Goal: Use online tool/utility: Utilize a website feature to perform a specific function

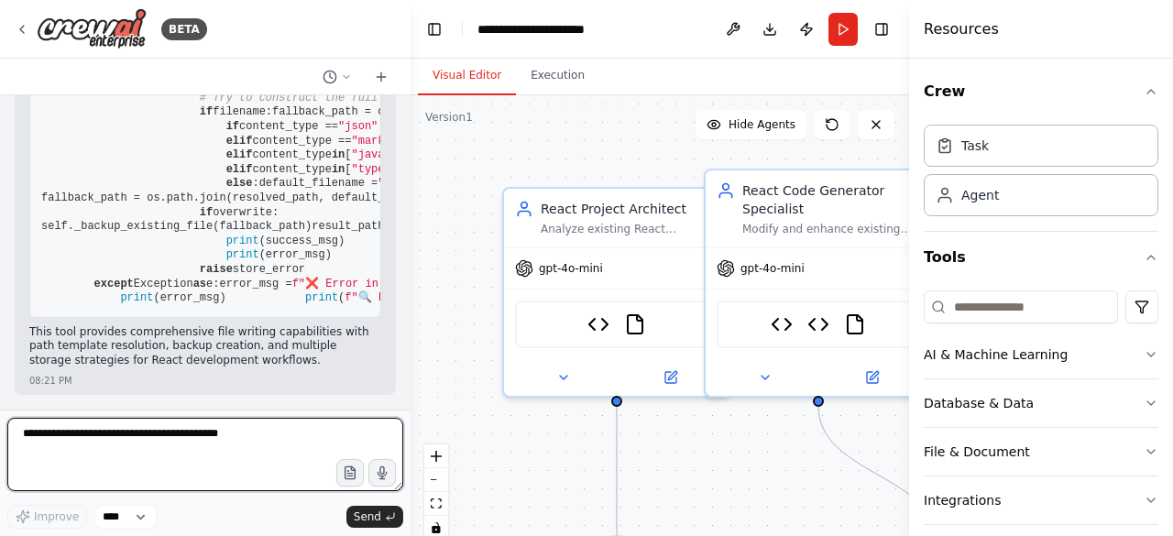
scroll to position [30805, 0]
click at [405, 141] on div at bounding box center [406, 268] width 7 height 536
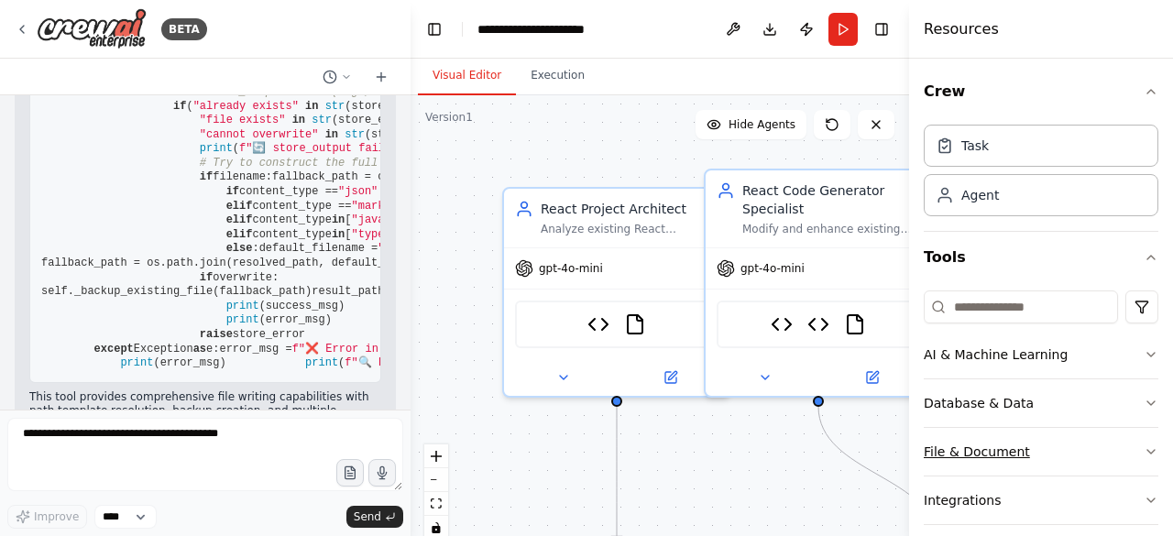
click at [1143, 454] on icon "button" at bounding box center [1150, 451] width 15 height 15
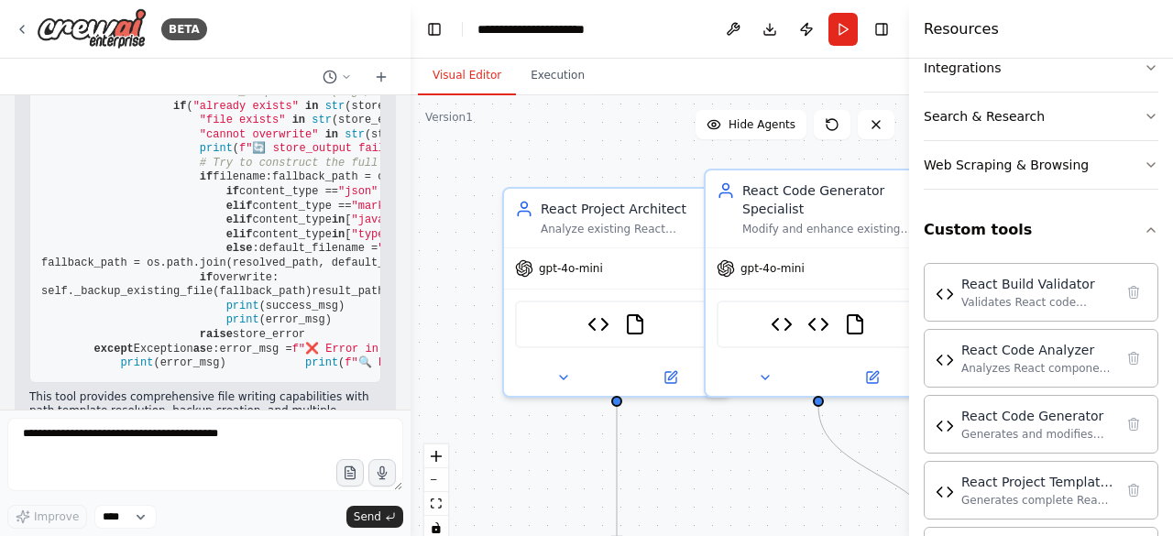
scroll to position [1042, 0]
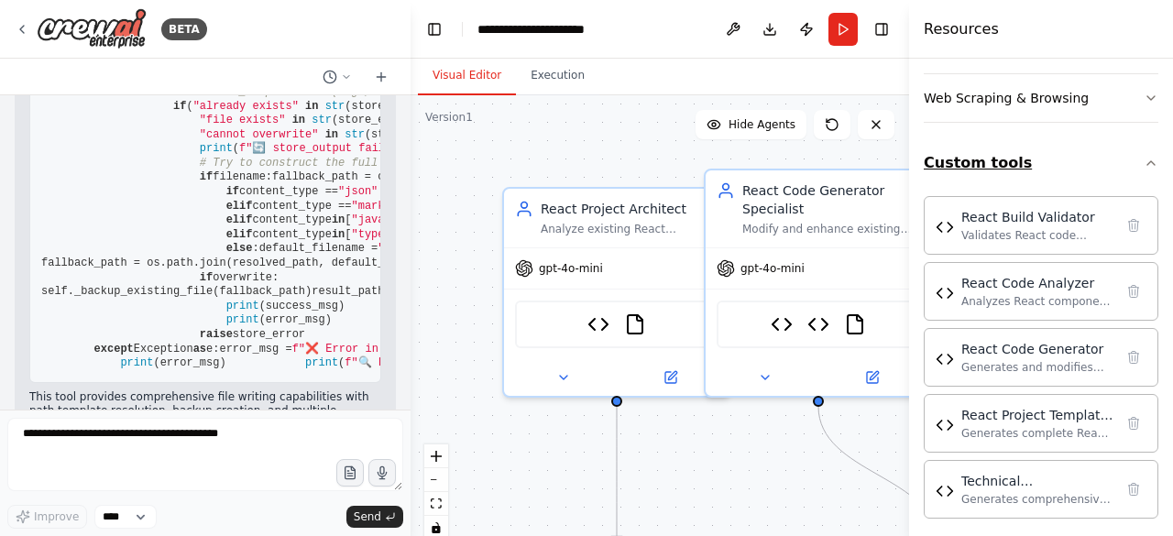
click at [1143, 156] on icon "button" at bounding box center [1150, 163] width 15 height 15
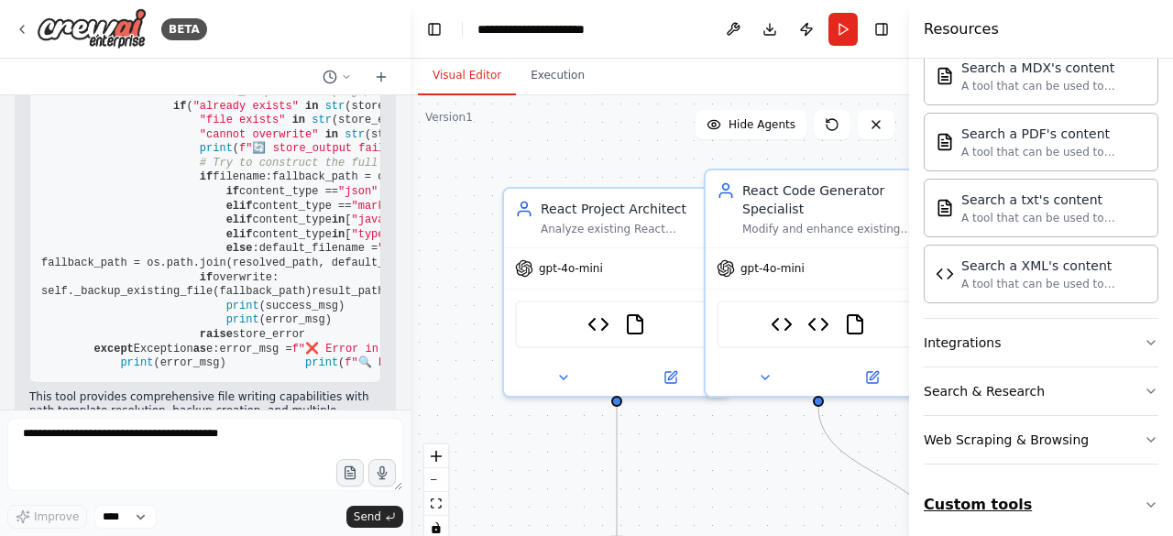
scroll to position [700, 0]
click at [1110, 331] on button "Integrations" at bounding box center [1041, 343] width 235 height 48
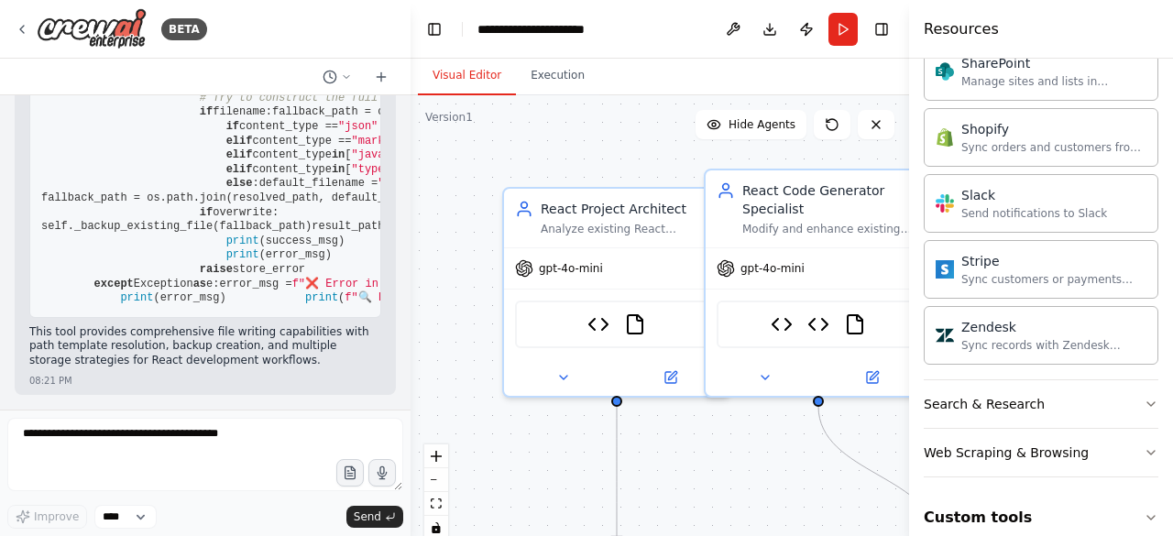
scroll to position [26541, 0]
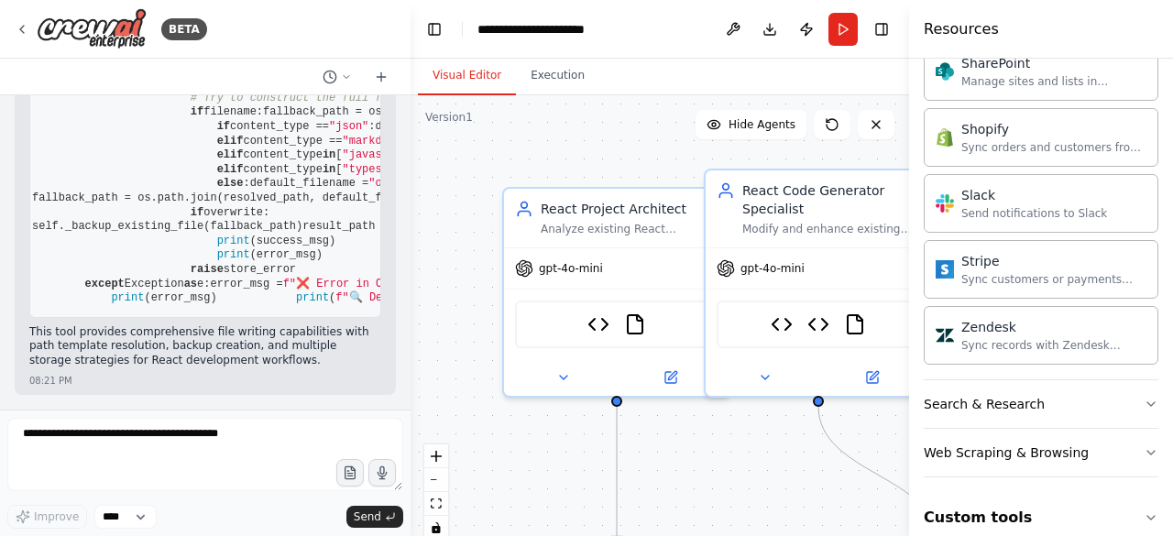
scroll to position [0, 0]
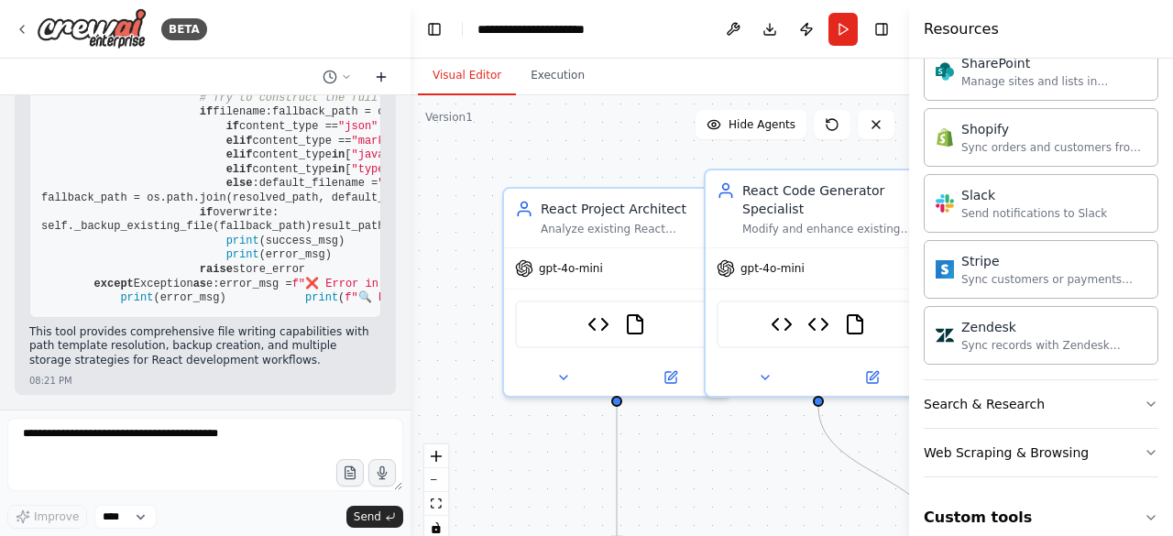
click at [383, 71] on icon at bounding box center [381, 77] width 15 height 15
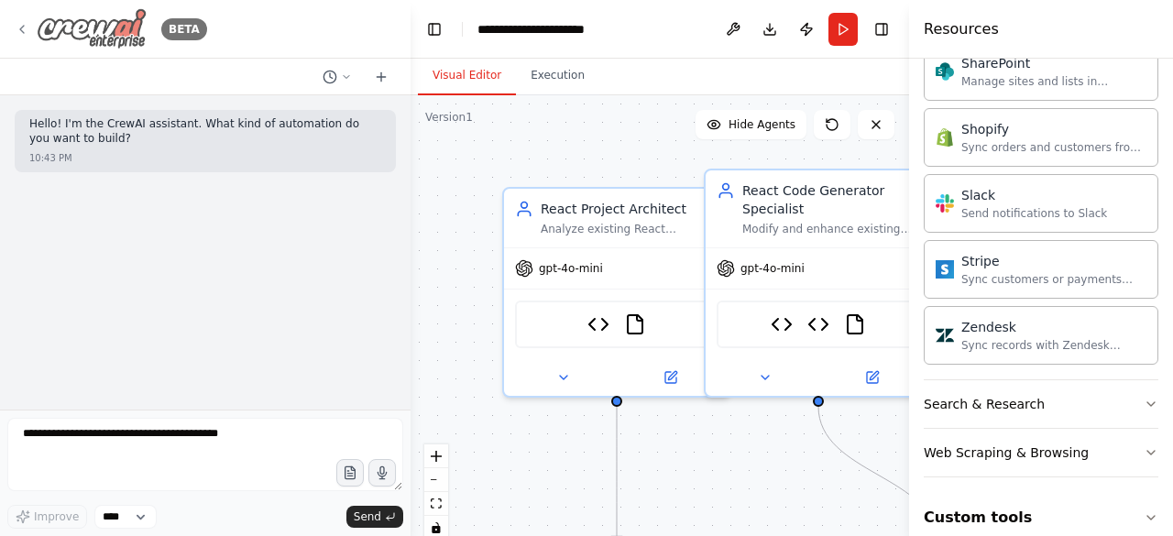
click at [22, 30] on icon at bounding box center [22, 29] width 15 height 15
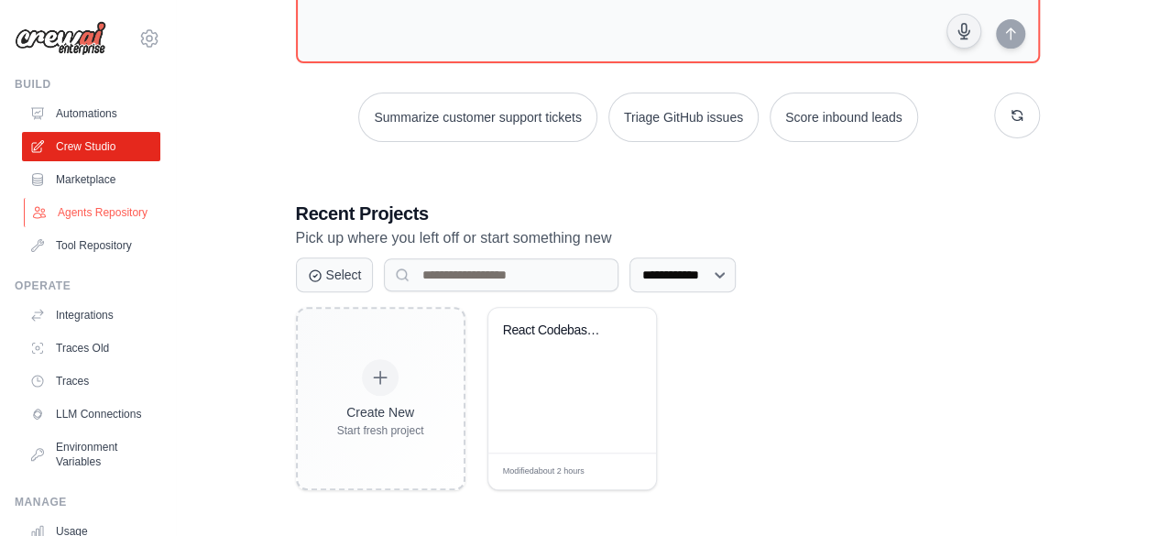
click at [80, 216] on link "Agents Repository" at bounding box center [93, 212] width 138 height 29
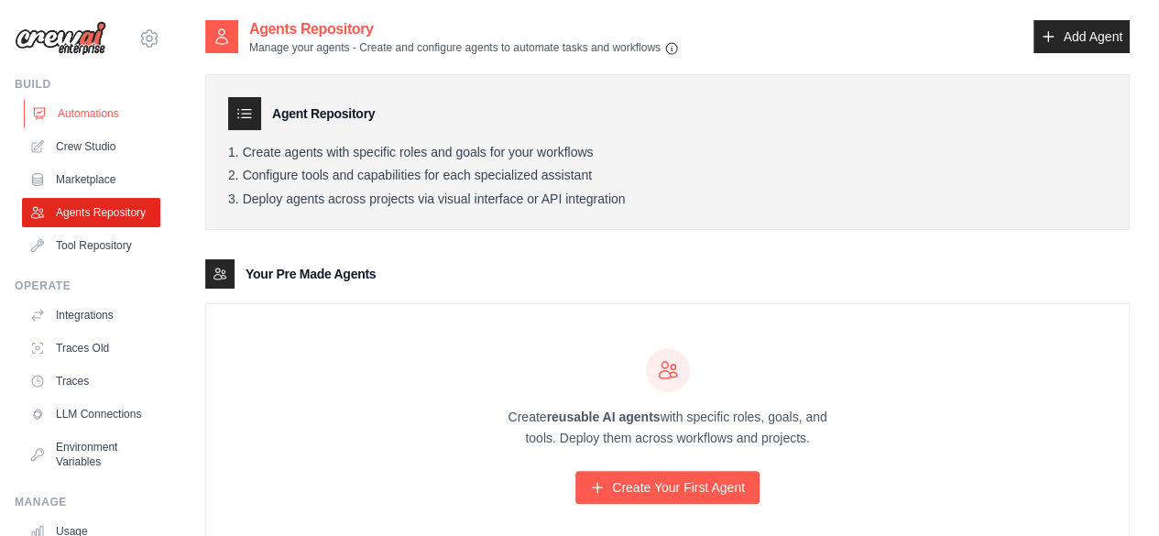
click at [96, 120] on link "Automations" at bounding box center [93, 113] width 138 height 29
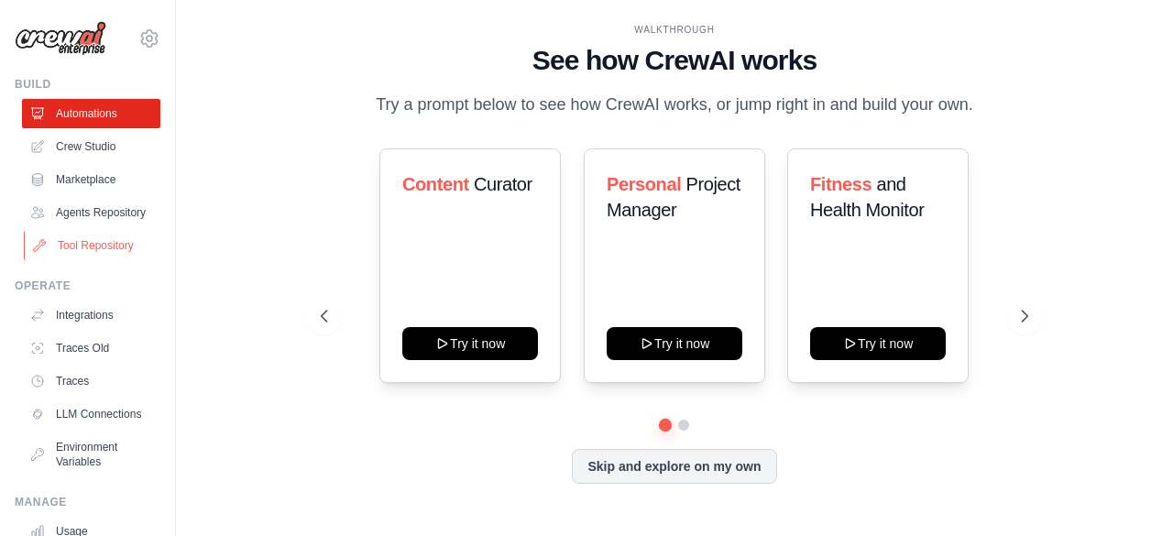
click at [86, 259] on link "Tool Repository" at bounding box center [93, 245] width 138 height 29
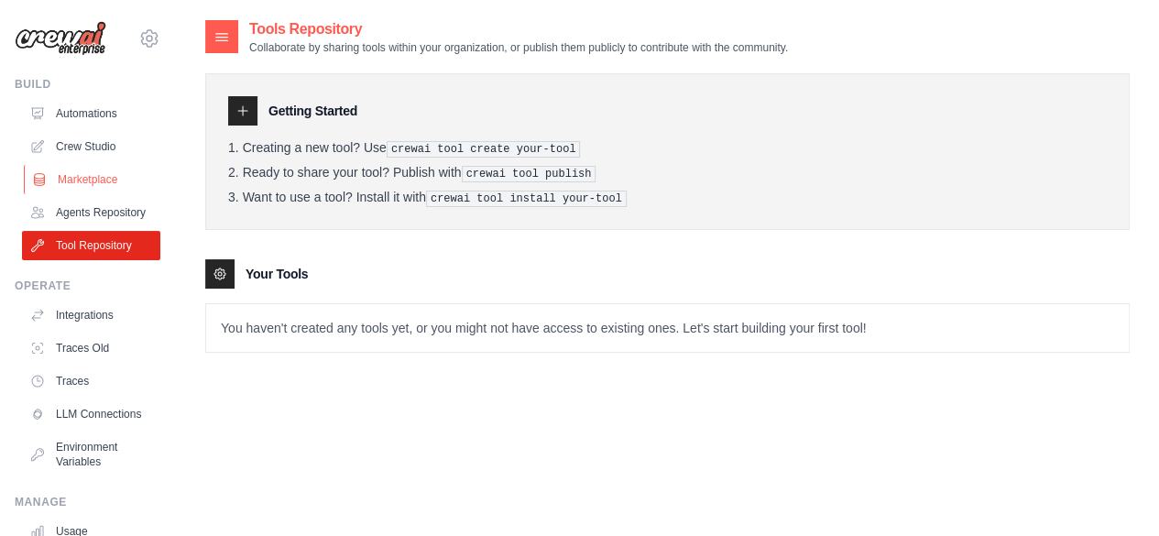
click at [88, 175] on link "Marketplace" at bounding box center [93, 179] width 138 height 29
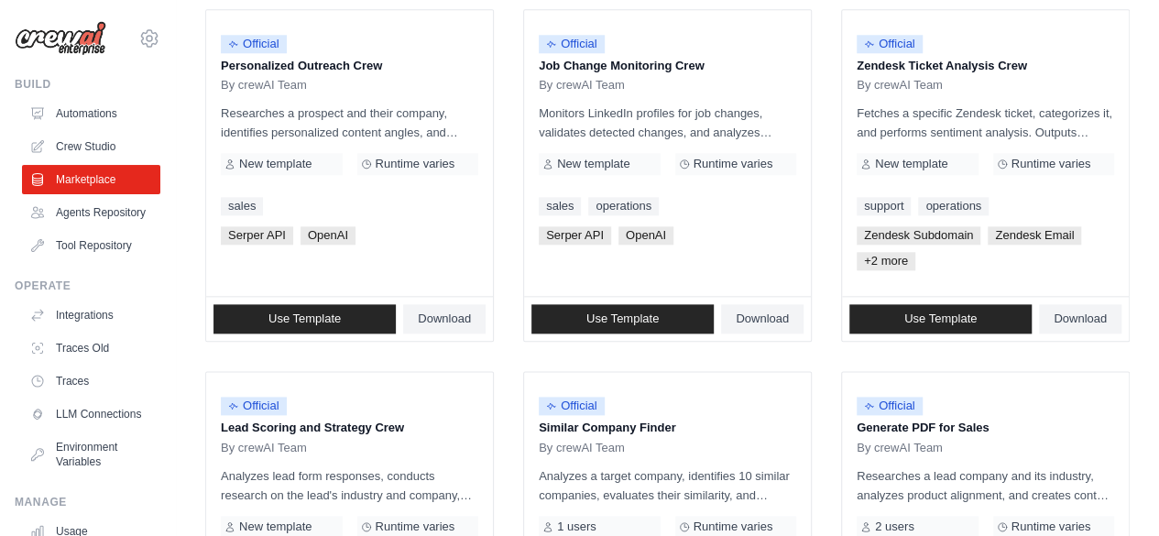
scroll to position [1209, 0]
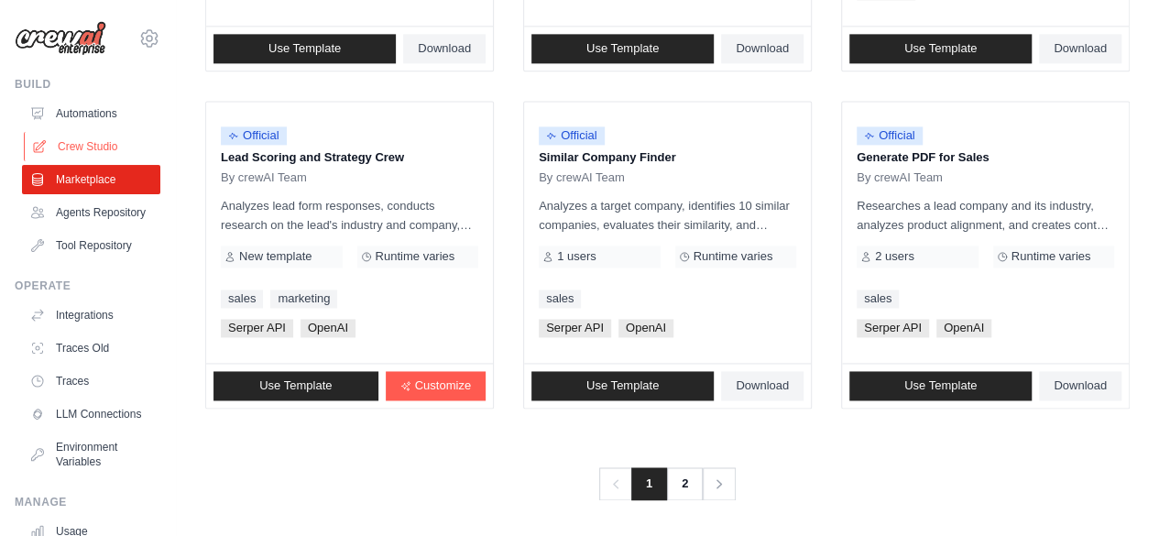
click at [88, 148] on link "Crew Studio" at bounding box center [93, 146] width 138 height 29
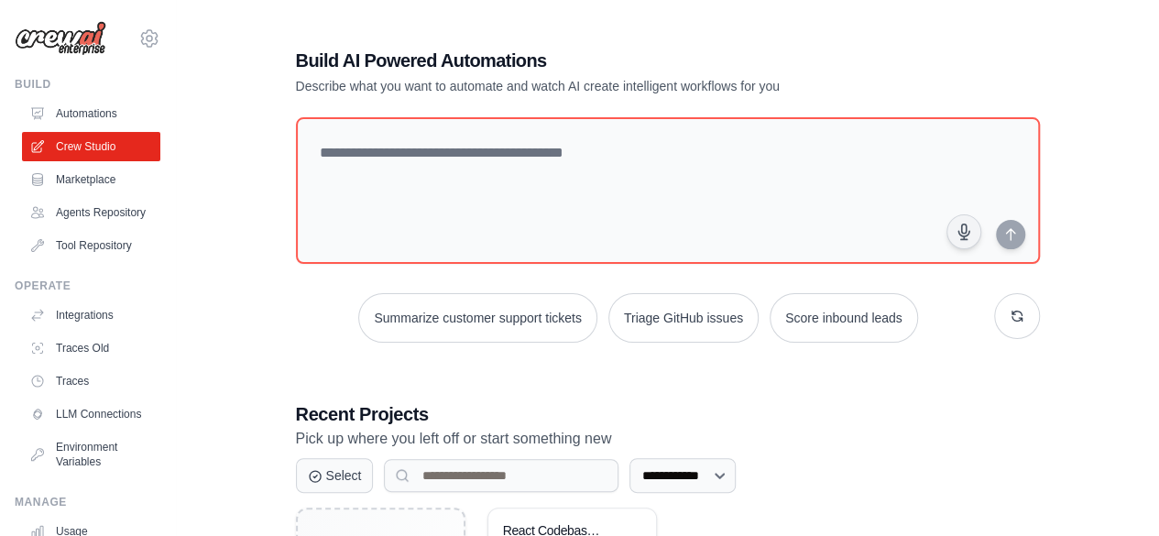
scroll to position [201, 0]
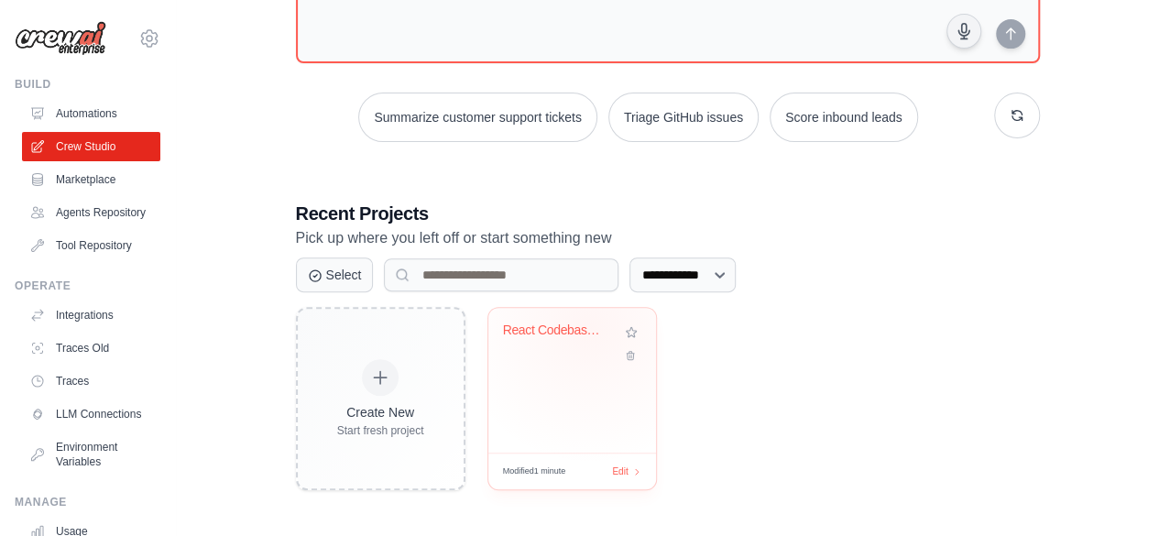
click at [589, 325] on div "React Codebase Modifier" at bounding box center [558, 331] width 111 height 16
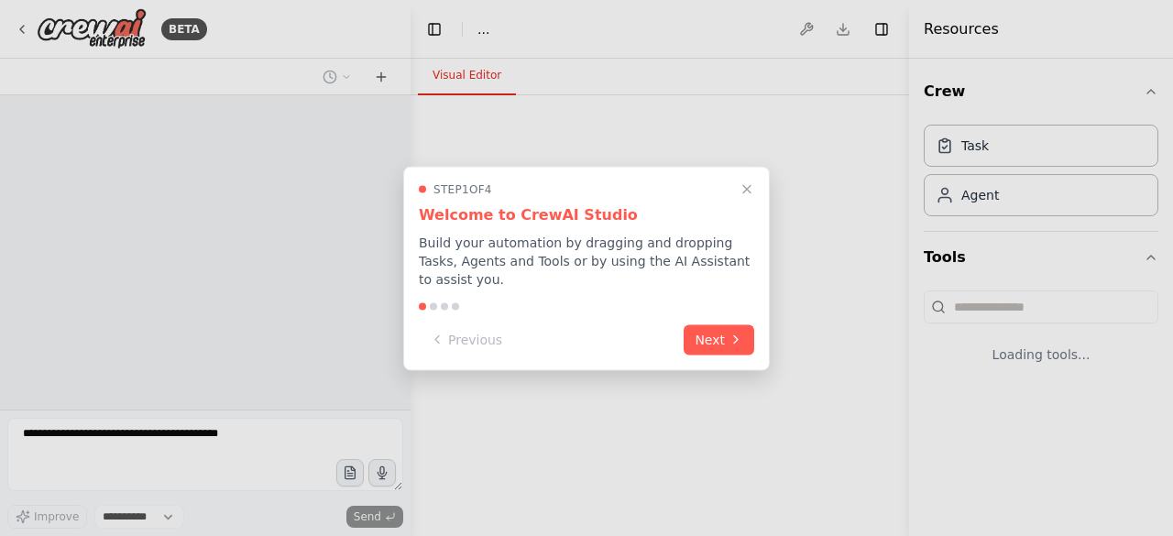
select select "****"
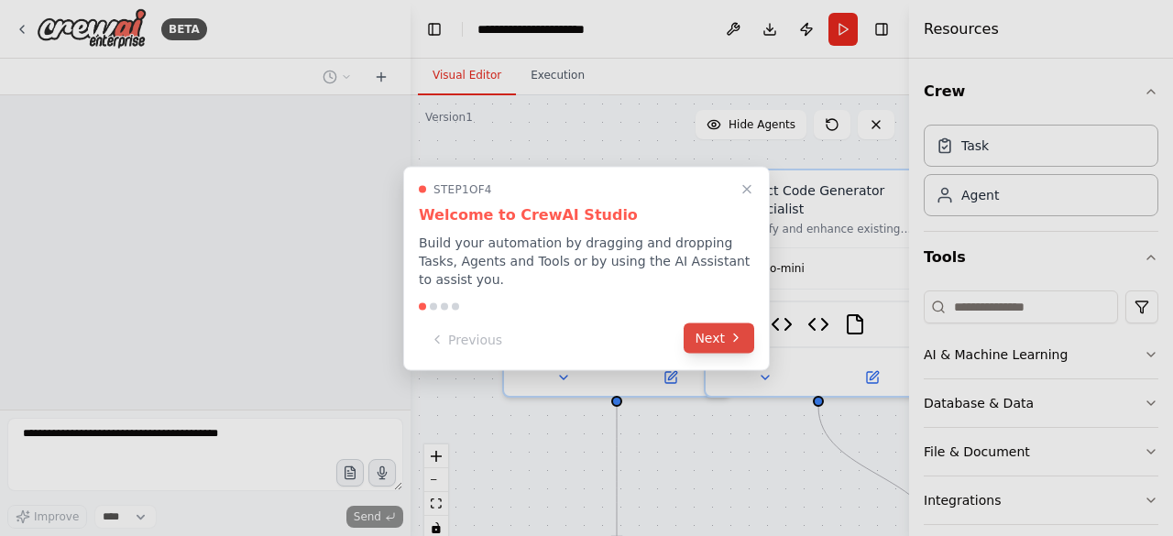
click at [713, 336] on button "Next" at bounding box center [719, 338] width 71 height 30
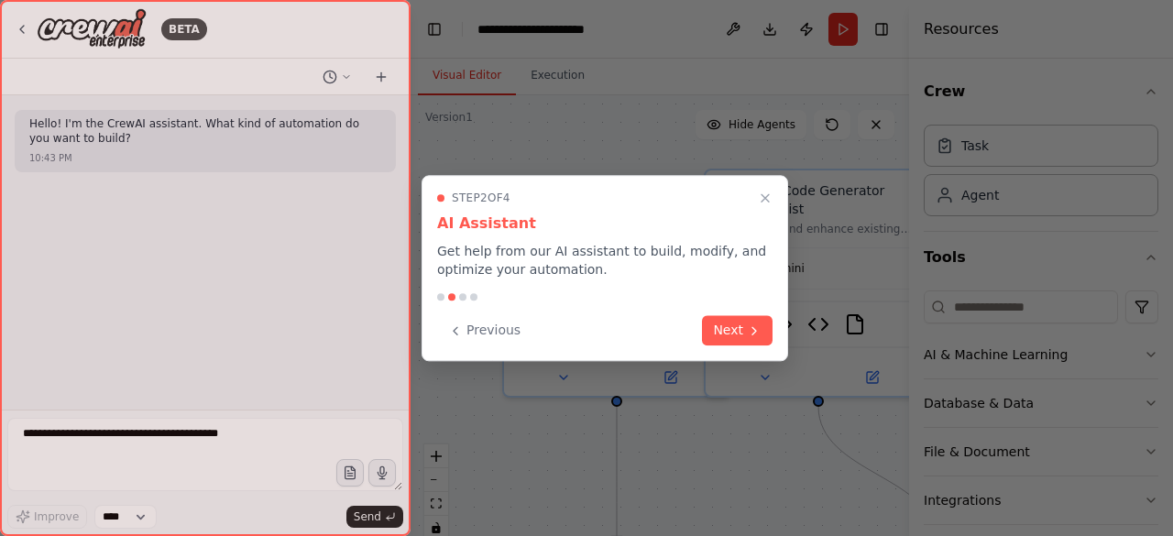
click at [713, 336] on button "Next" at bounding box center [737, 330] width 71 height 30
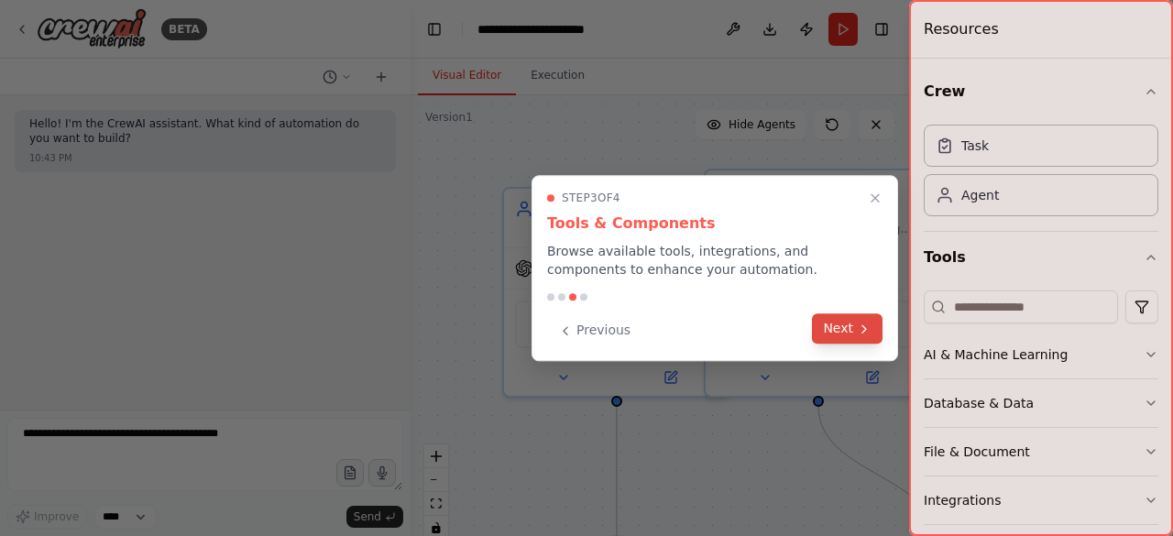
click at [830, 337] on button "Next" at bounding box center [847, 328] width 71 height 30
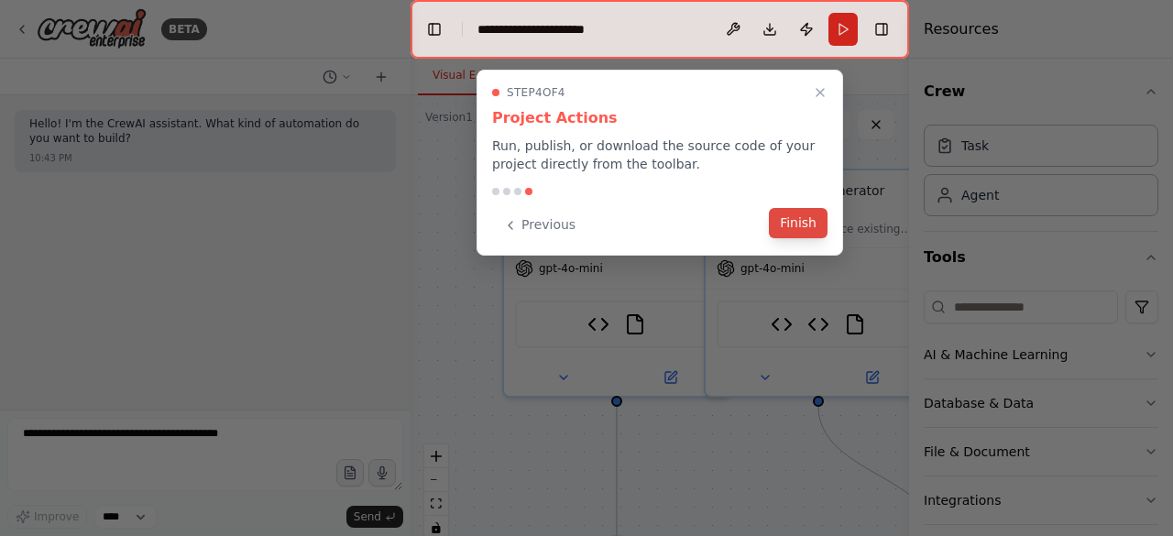
click at [802, 232] on button "Finish" at bounding box center [798, 223] width 59 height 30
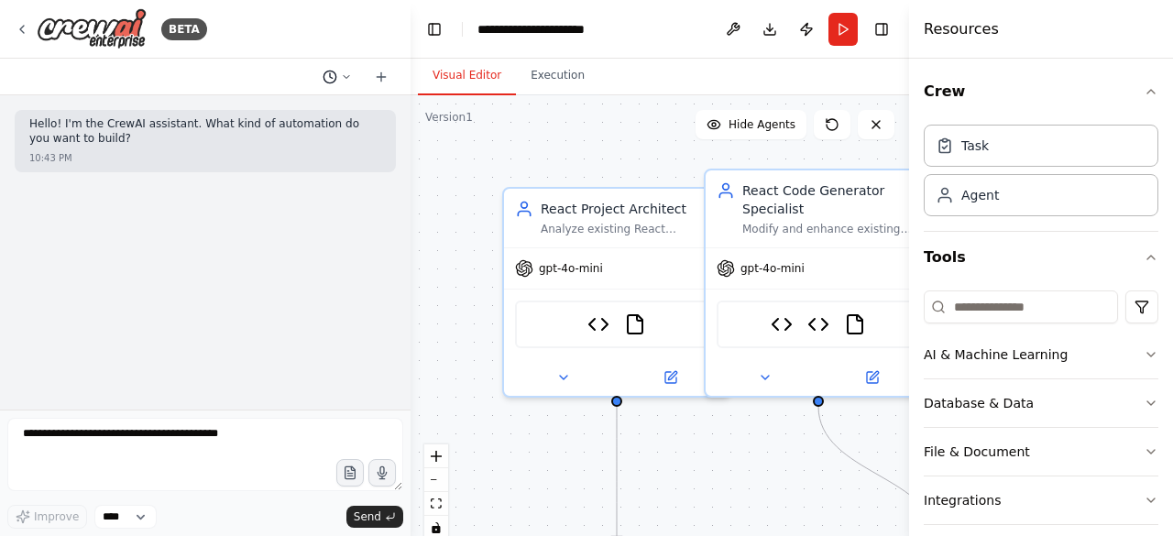
click at [343, 78] on icon at bounding box center [346, 76] width 11 height 11
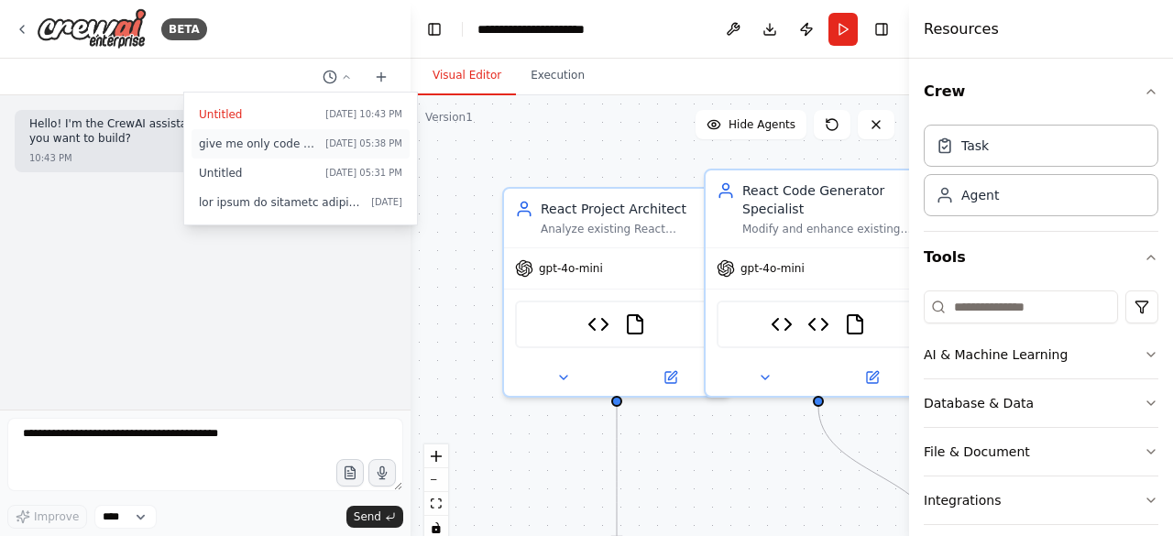
click at [269, 142] on span "give me only code not to add in automation File Writing Tool Limitation I wasn'…" at bounding box center [258, 144] width 119 height 15
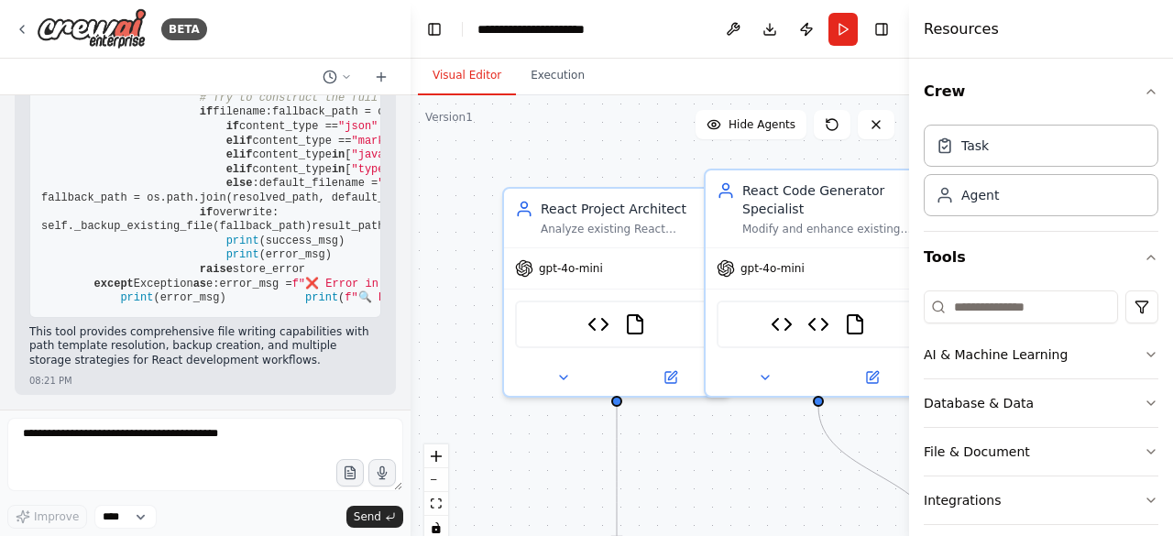
scroll to position [30713, 0]
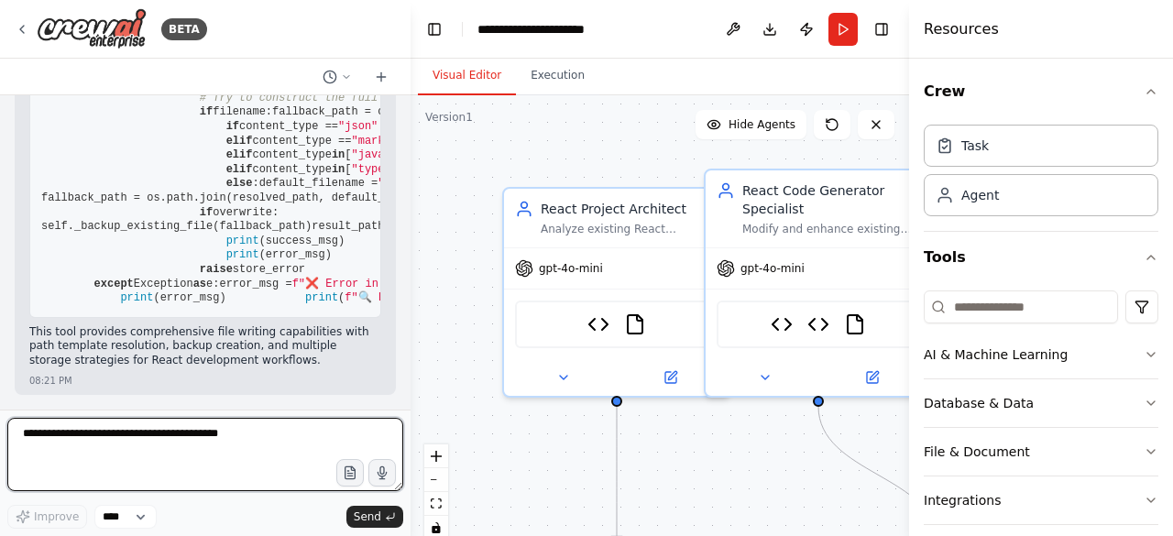
click at [242, 431] on textarea at bounding box center [205, 454] width 396 height 73
type textarea "**********"
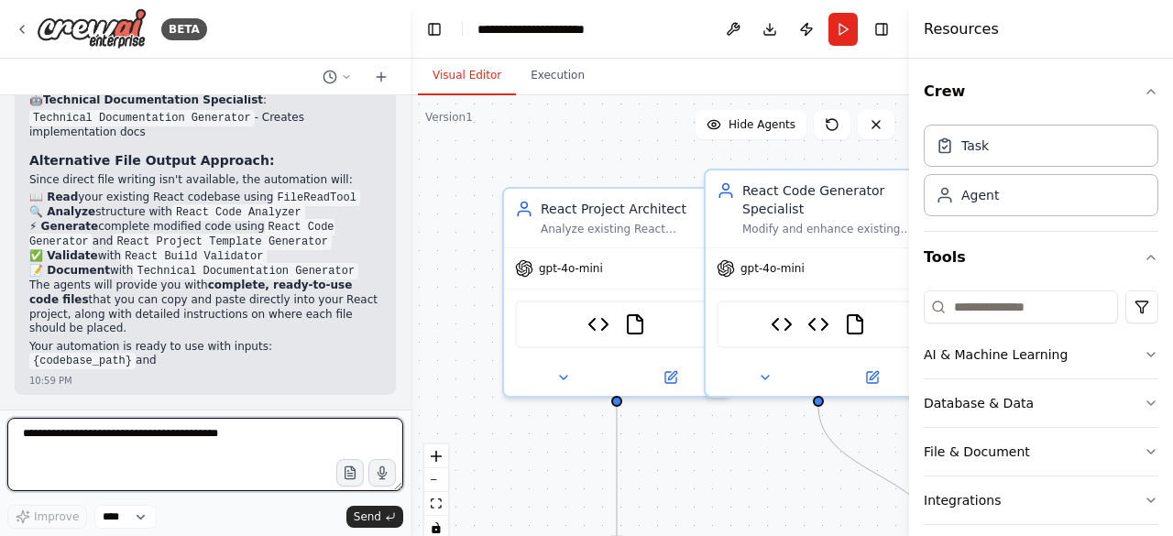
scroll to position [36926, 0]
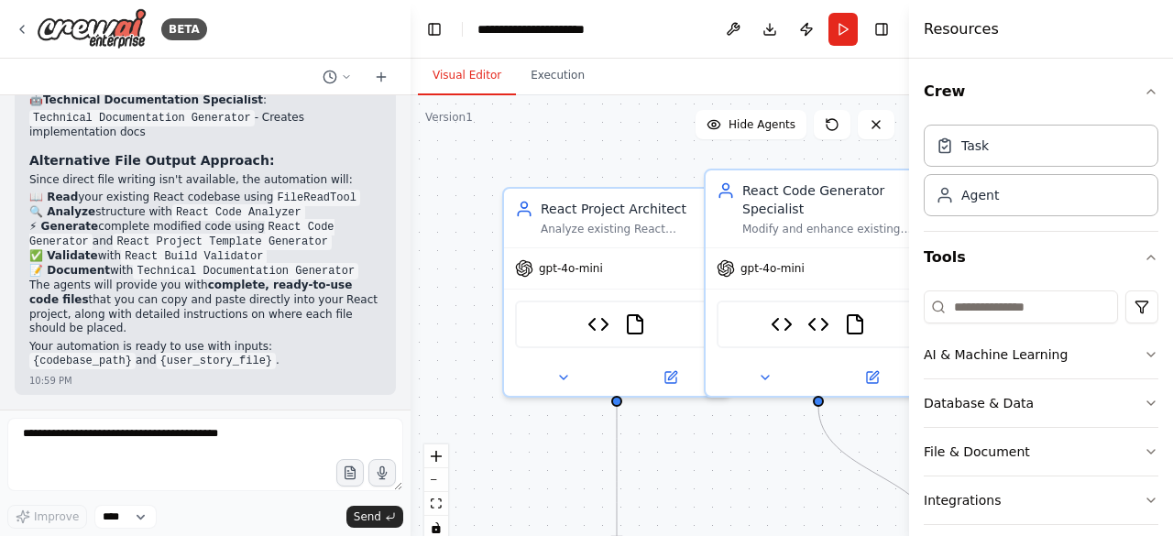
click at [385, 258] on div "Hello! I'm the CrewAI assistant. What kind of automation do you want to build? …" at bounding box center [205, 252] width 410 height 314
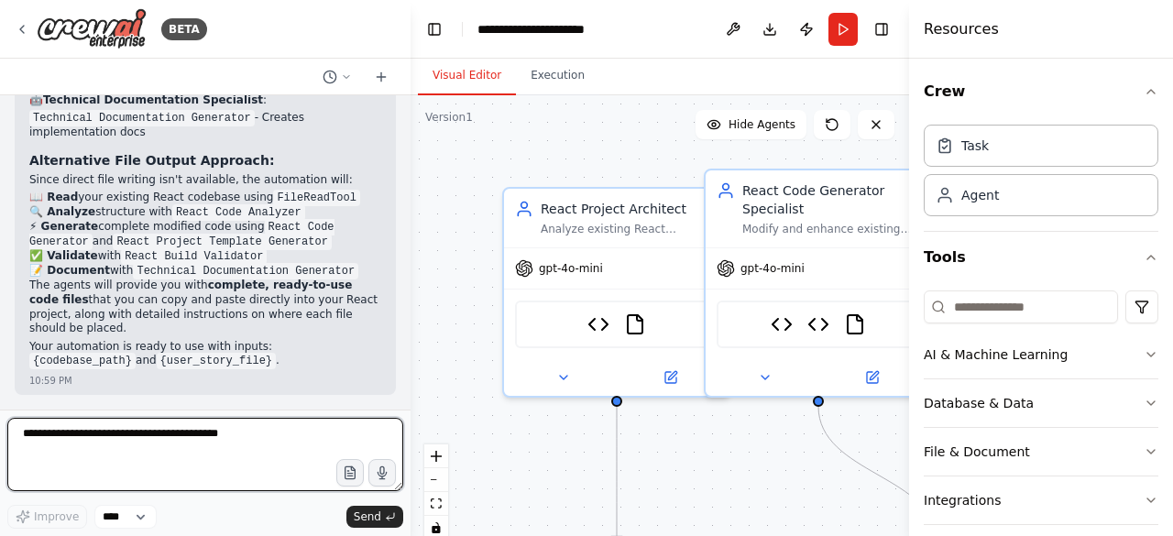
click at [222, 435] on textarea at bounding box center [205, 454] width 396 height 73
paste textarea "**********"
type textarea "**********"
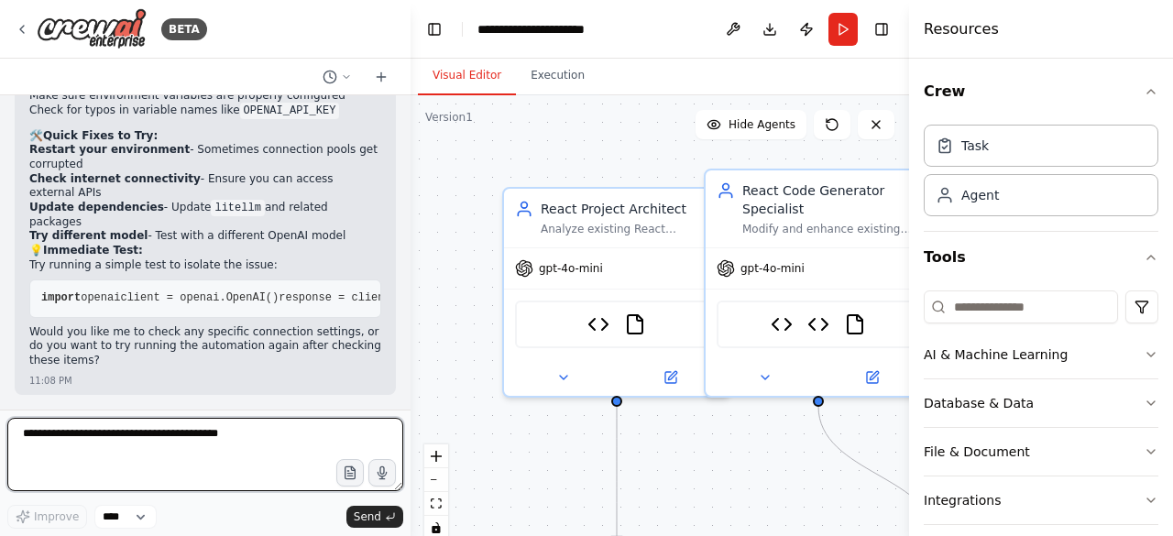
scroll to position [37864, 0]
